Goal: Task Accomplishment & Management: Manage account settings

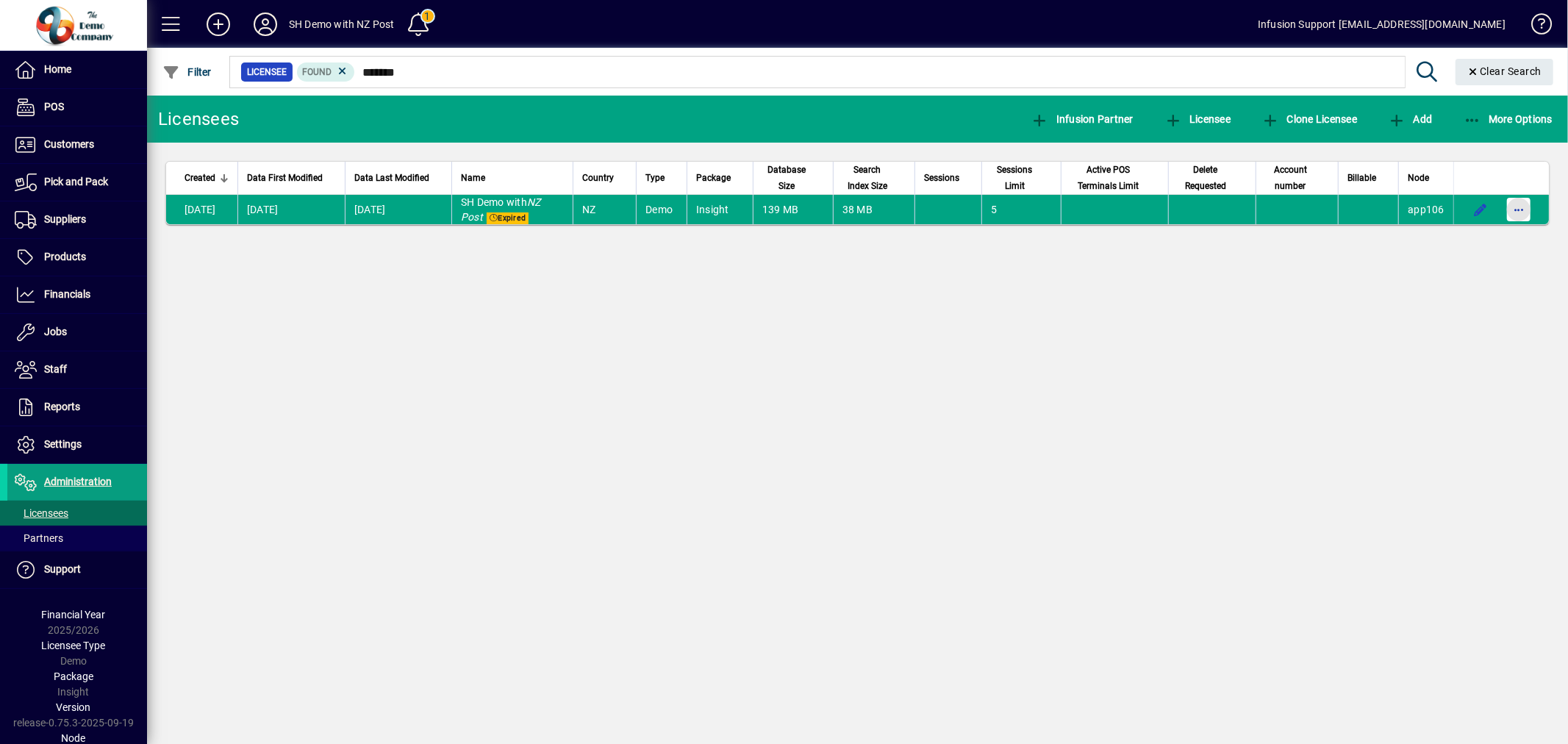
click at [1513, 203] on span "button" at bounding box center [1519, 210] width 35 height 35
click at [1467, 232] on span "Request licensee be deleted" at bounding box center [1443, 241] width 153 height 18
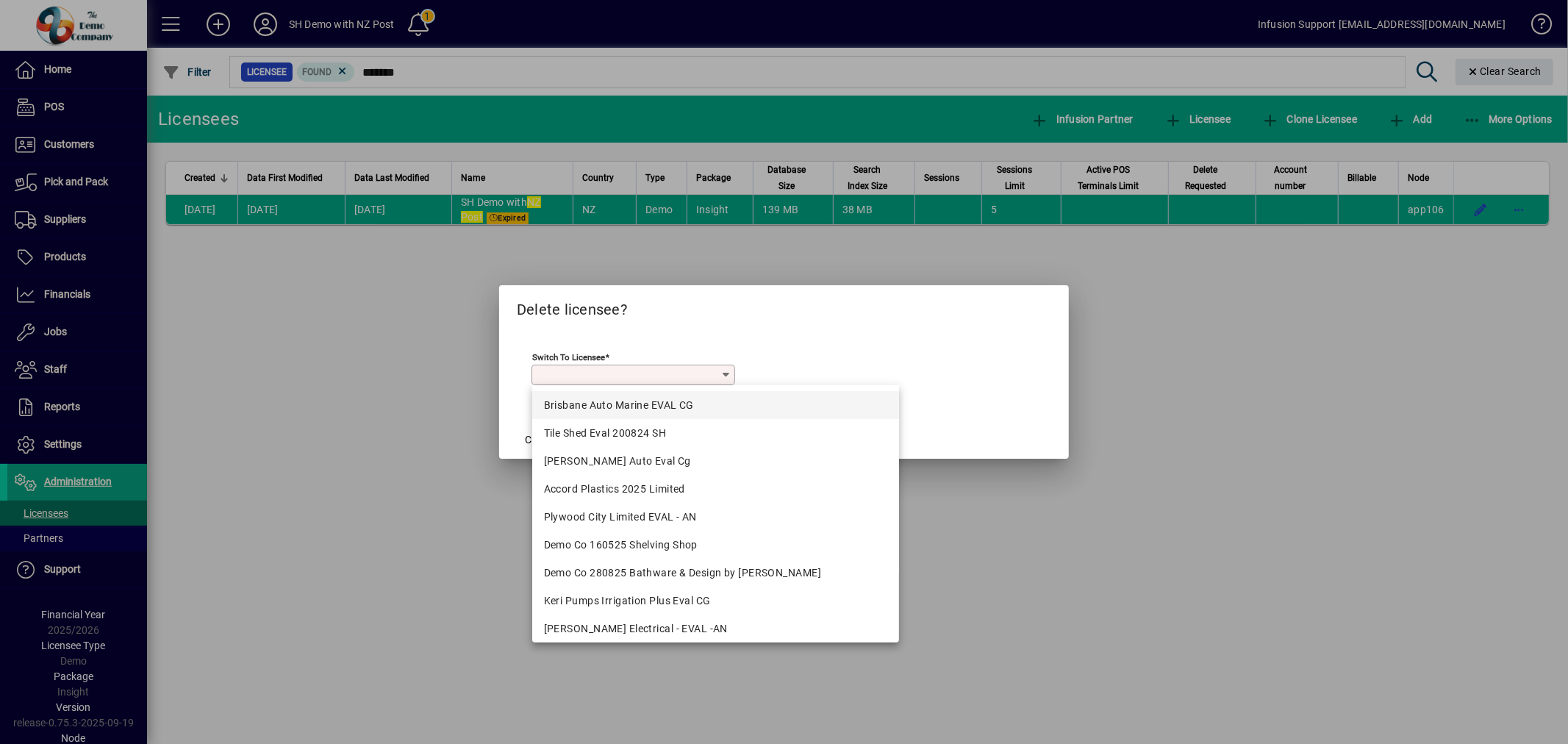
click at [692, 410] on div "Brisbane Auto Marine EVAL CG" at bounding box center [716, 405] width 344 height 16
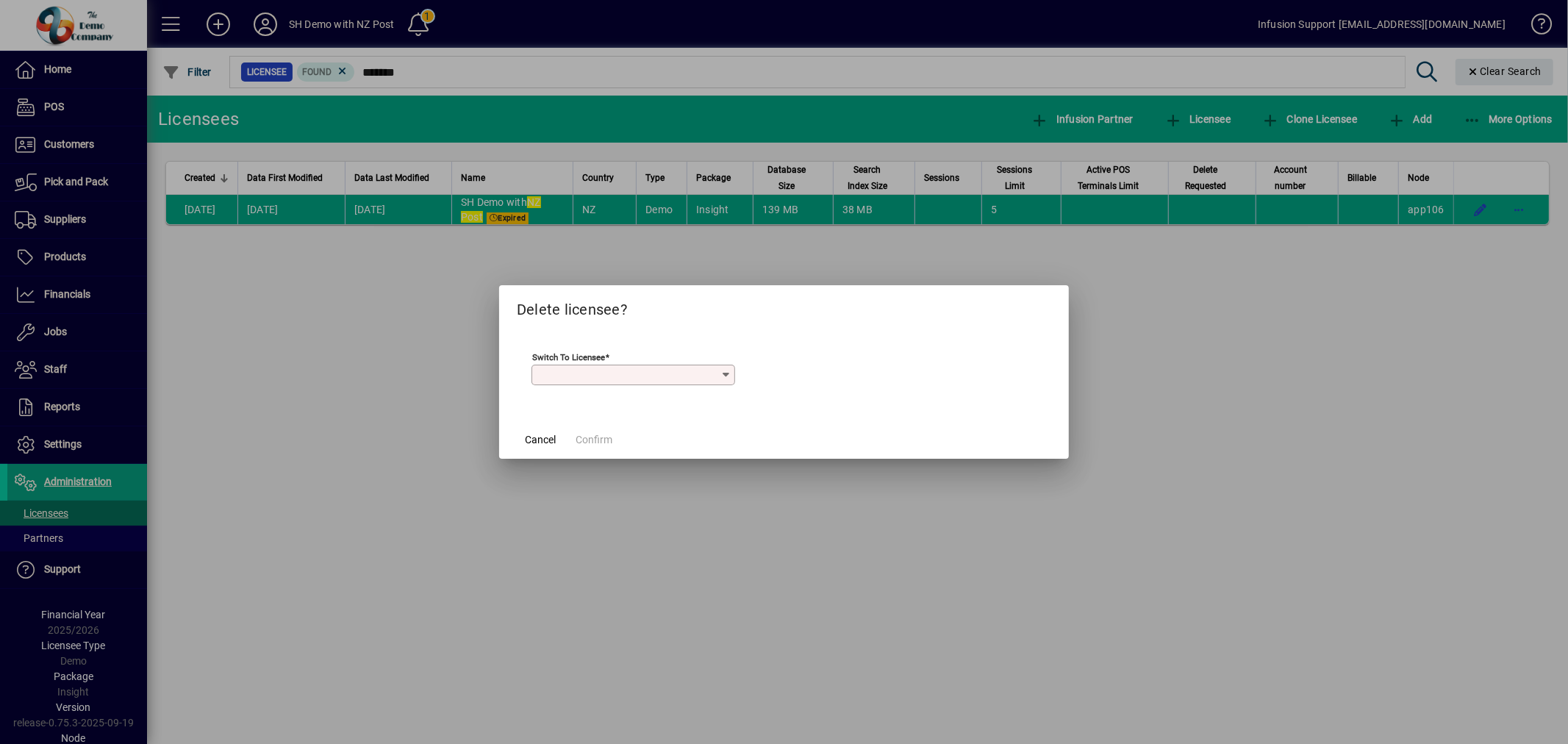
type input "**********"
click at [613, 433] on mat-dialog-actions "Cancel Confirm" at bounding box center [784, 439] width 570 height 39
click at [592, 444] on span "Confirm" at bounding box center [594, 440] width 37 height 16
